Goal: Task Accomplishment & Management: Manage account settings

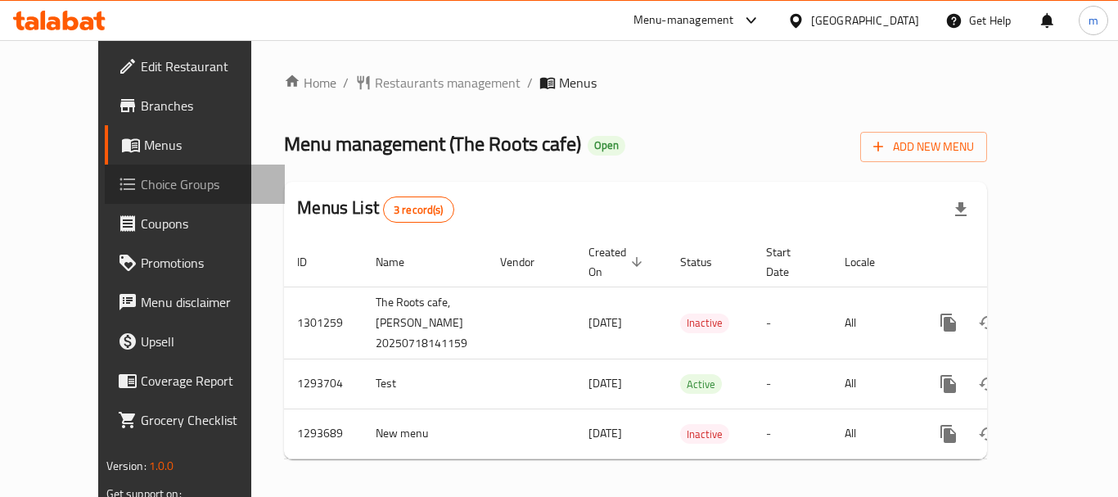
click at [141, 185] on span "Choice Groups" at bounding box center [206, 184] width 131 height 20
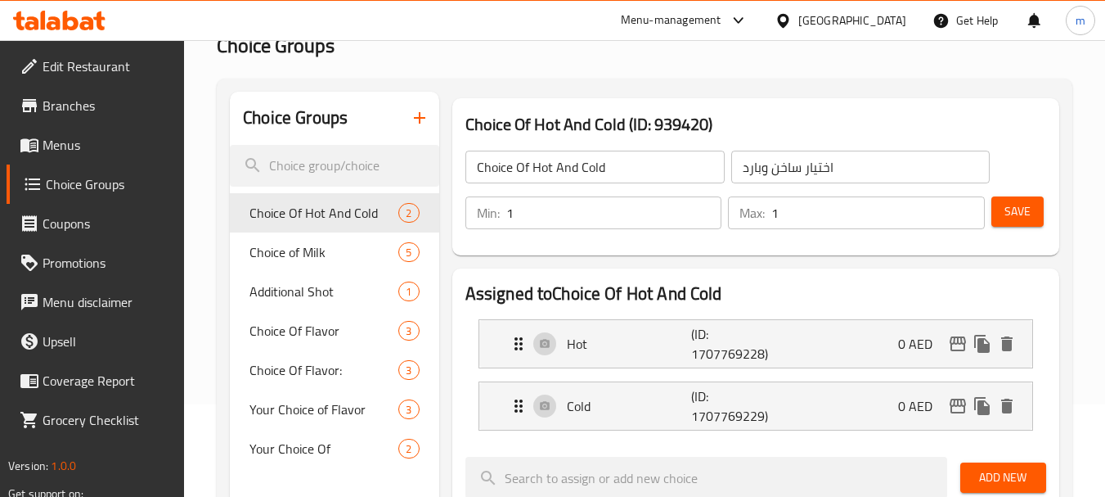
scroll to position [164, 0]
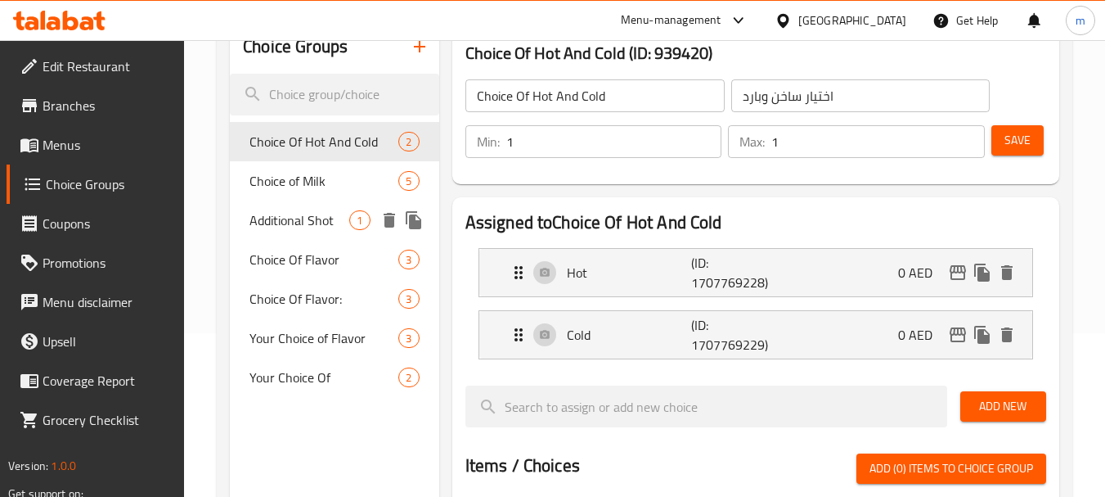
click at [289, 183] on span "Choice of Milk" at bounding box center [324, 181] width 149 height 20
type input "Choice of Milk"
type input "اختيار نوع حليب"
type input "0"
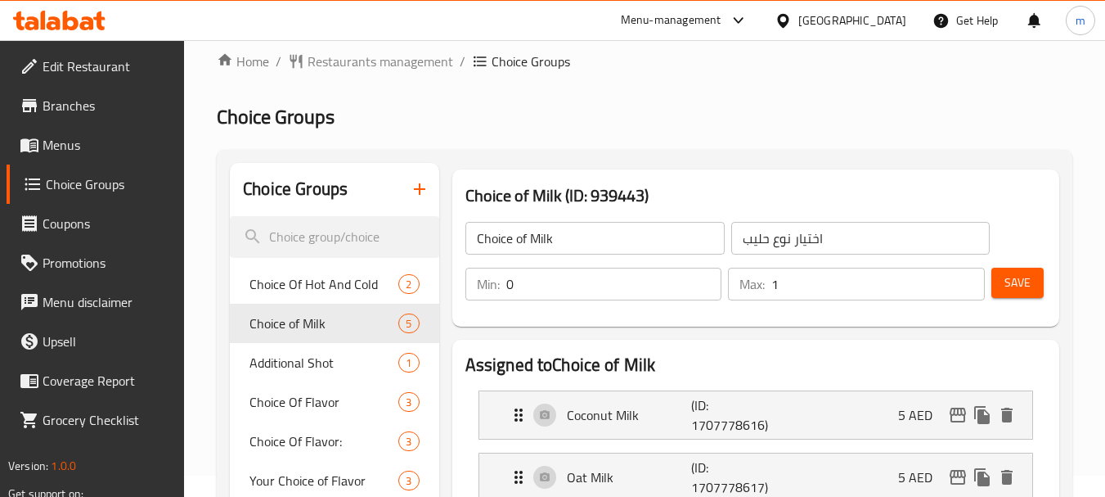
scroll to position [0, 0]
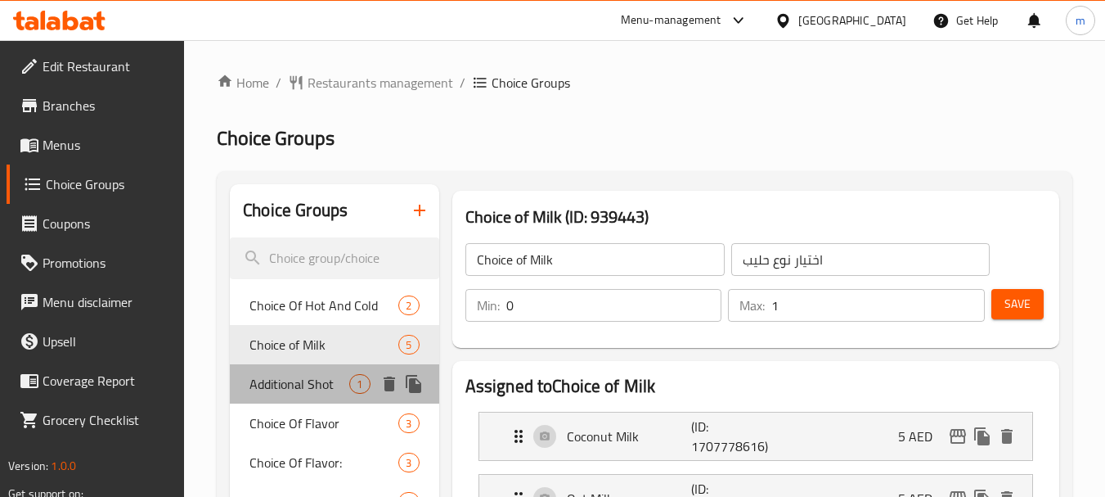
click at [309, 384] on span "Additional Shot" at bounding box center [300, 384] width 100 height 20
type input "Additional Shot"
type input "لقطة إضافية"
